Goal: Ask a question: Seek information or help from site administrators or community

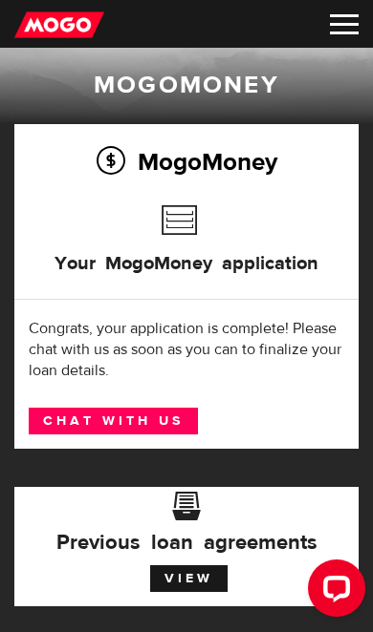
click at [347, 32] on img at bounding box center [344, 24] width 29 height 20
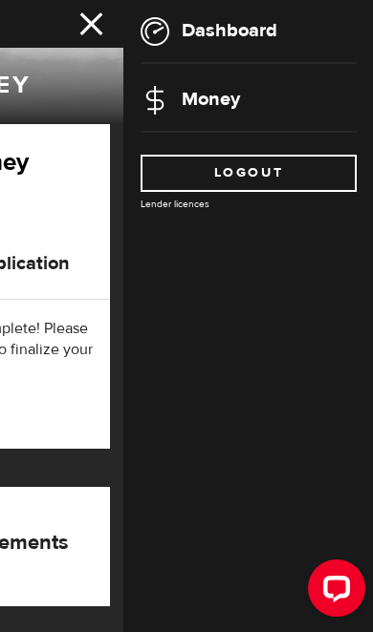
click at [261, 283] on div "Dashboard Money Logout Lender licences" at bounding box center [248, 316] width 250 height 632
click at [256, 110] on li "Money" at bounding box center [248, 100] width 216 height 29
click at [195, 105] on link "Money" at bounding box center [189, 99] width 99 height 24
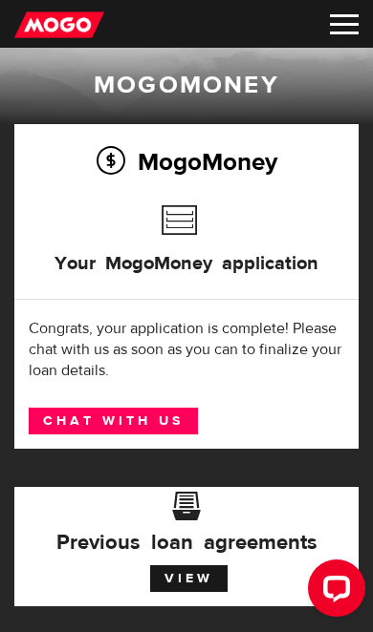
click at [150, 422] on link "Chat with us" at bounding box center [113, 421] width 169 height 27
click at [153, 425] on link "Chat with us" at bounding box center [113, 421] width 169 height 27
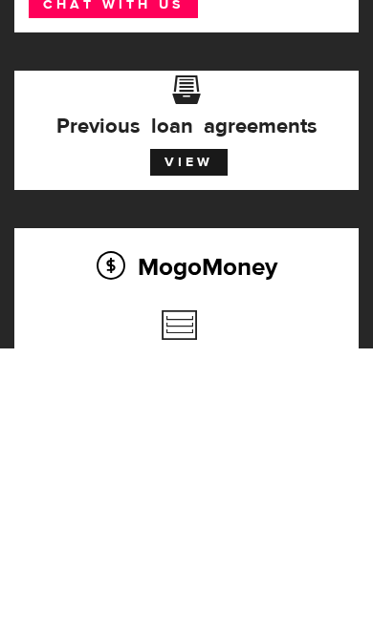
scroll to position [417, 0]
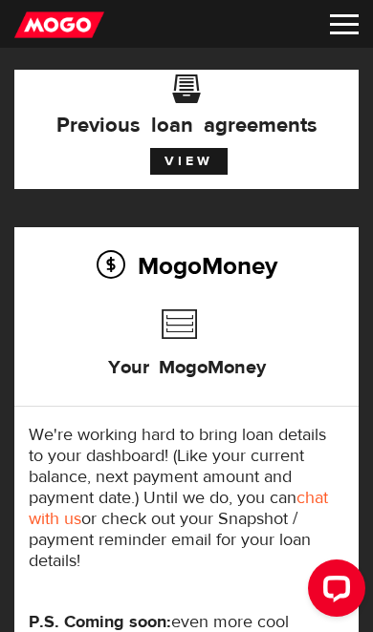
click at [355, 31] on img at bounding box center [344, 24] width 29 height 20
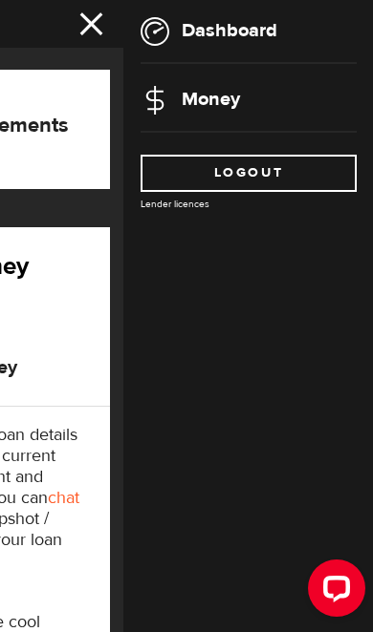
click at [168, 22] on img at bounding box center [154, 31] width 29 height 29
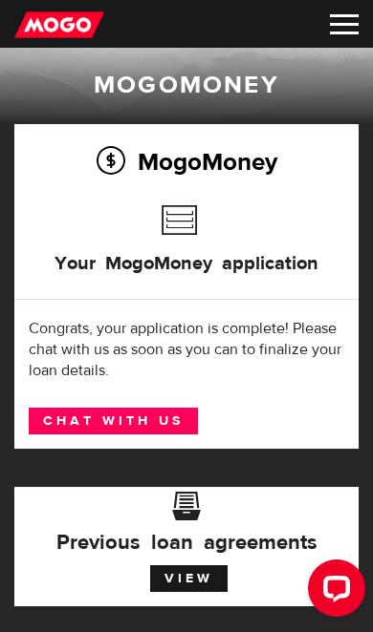
click at [166, 423] on link "Chat with us" at bounding box center [113, 421] width 169 height 27
click at [335, 32] on img at bounding box center [344, 24] width 29 height 20
